Goal: Task Accomplishment & Management: Manage account settings

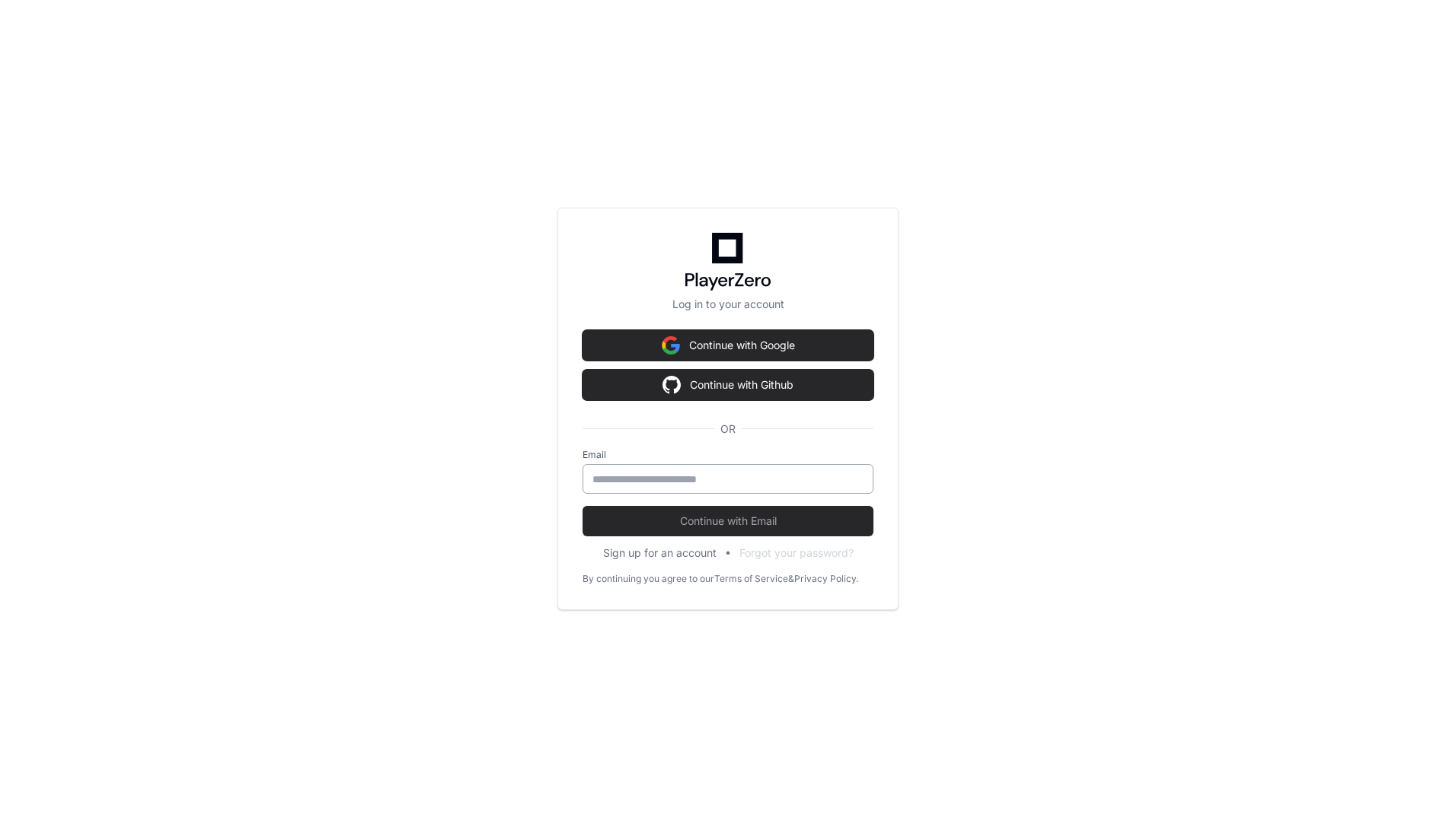
click at [738, 480] on input "email" at bounding box center [728, 479] width 271 height 15
type input "**********"
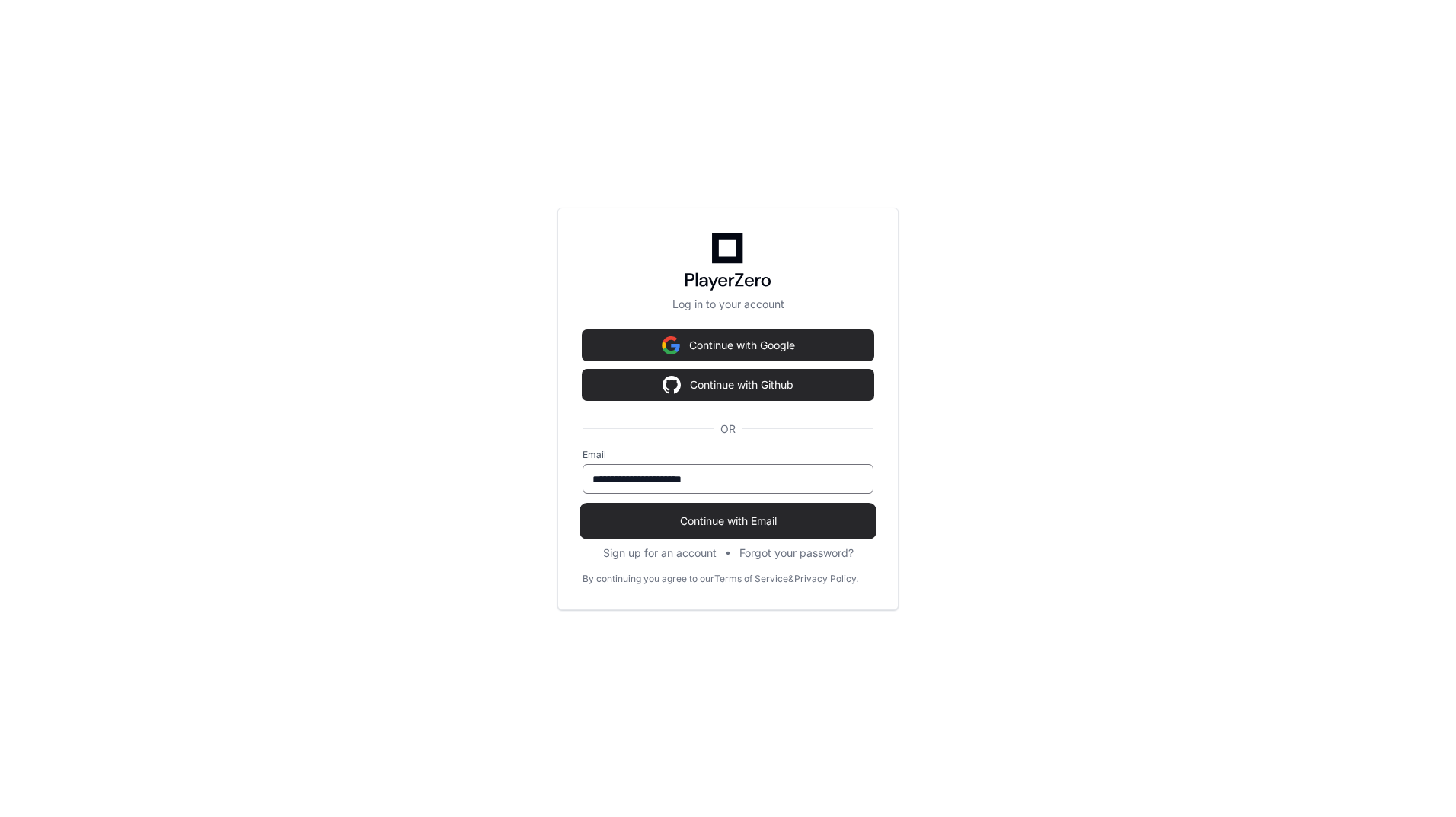
click at [712, 527] on span "Continue with Email" at bounding box center [728, 521] width 290 height 15
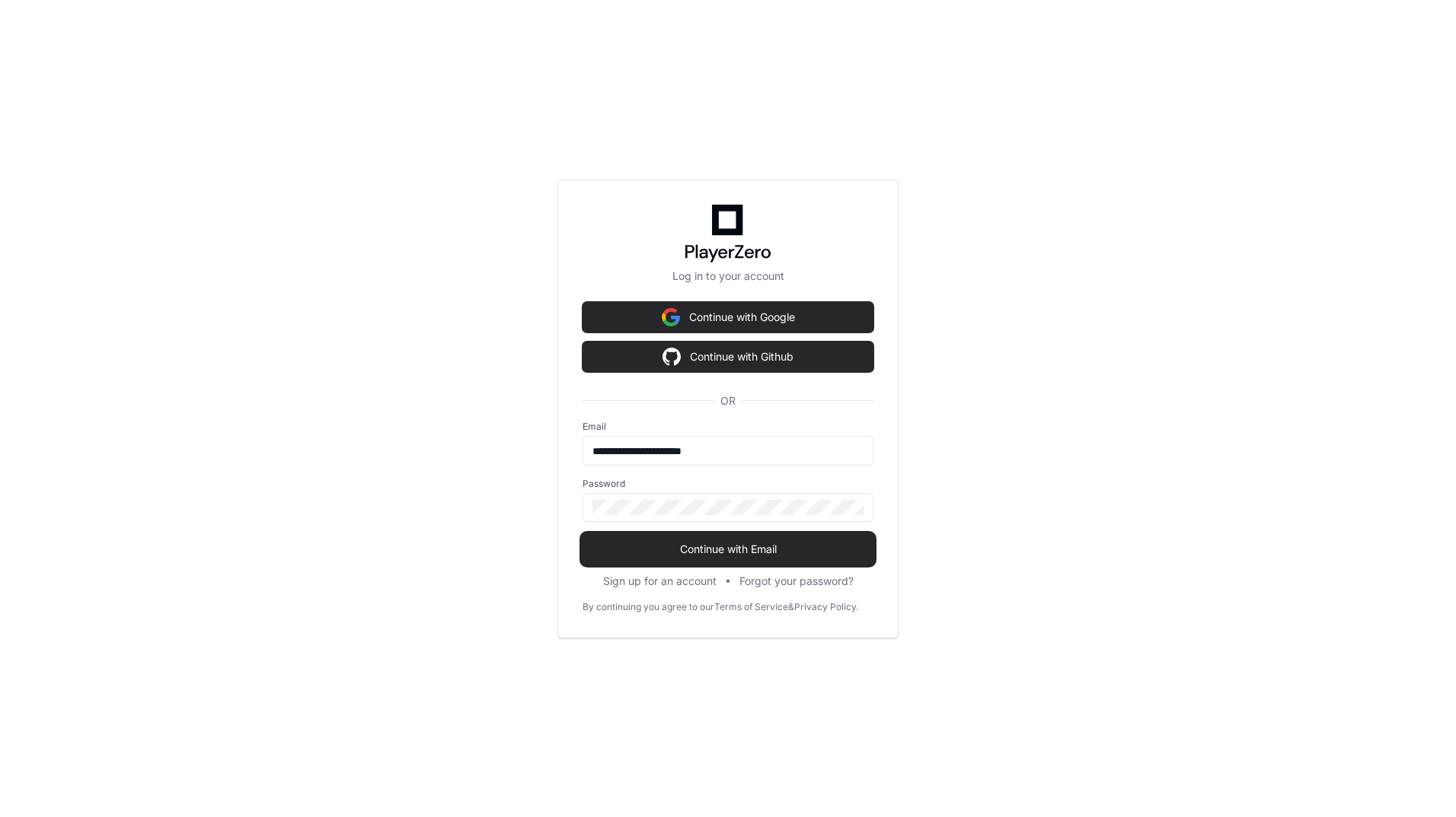
click at [698, 545] on span "Continue with Email" at bounding box center [728, 549] width 290 height 15
